Goal: Register for event/course

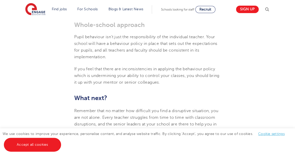
scroll to position [717, 0]
click at [174, 114] on p "Remember that no matter how difficult you find a disruptive situation, you are …" at bounding box center [147, 131] width 147 height 47
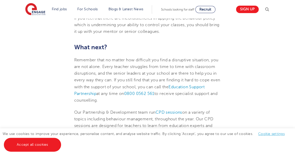
scroll to position [768, 0]
click at [174, 111] on span "CPD sessions" at bounding box center [168, 112] width 26 height 5
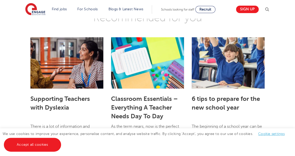
scroll to position [1071, 0]
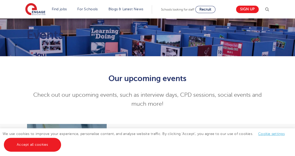
scroll to position [4, 0]
